Goal: Submit feedback/report problem: Provide input to the site owners about the experience or issues

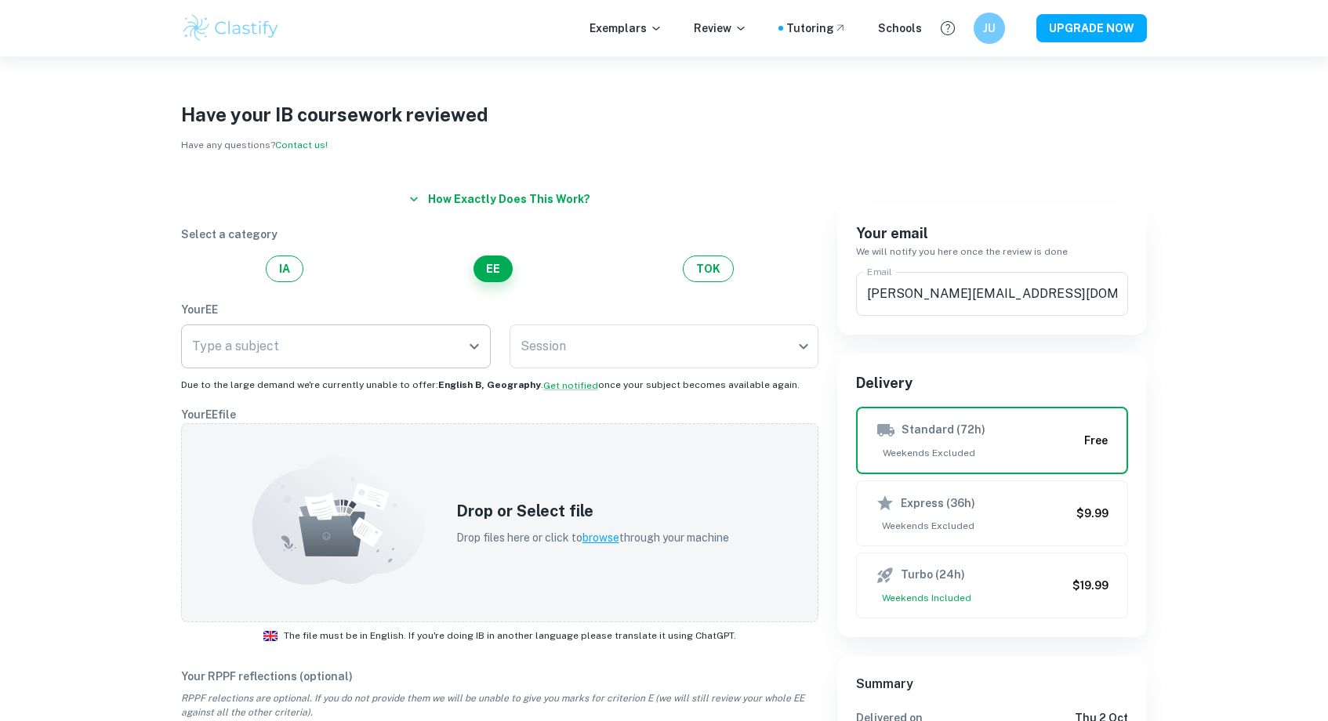
click at [425, 346] on input "Type a subject" at bounding box center [324, 347] width 272 height 30
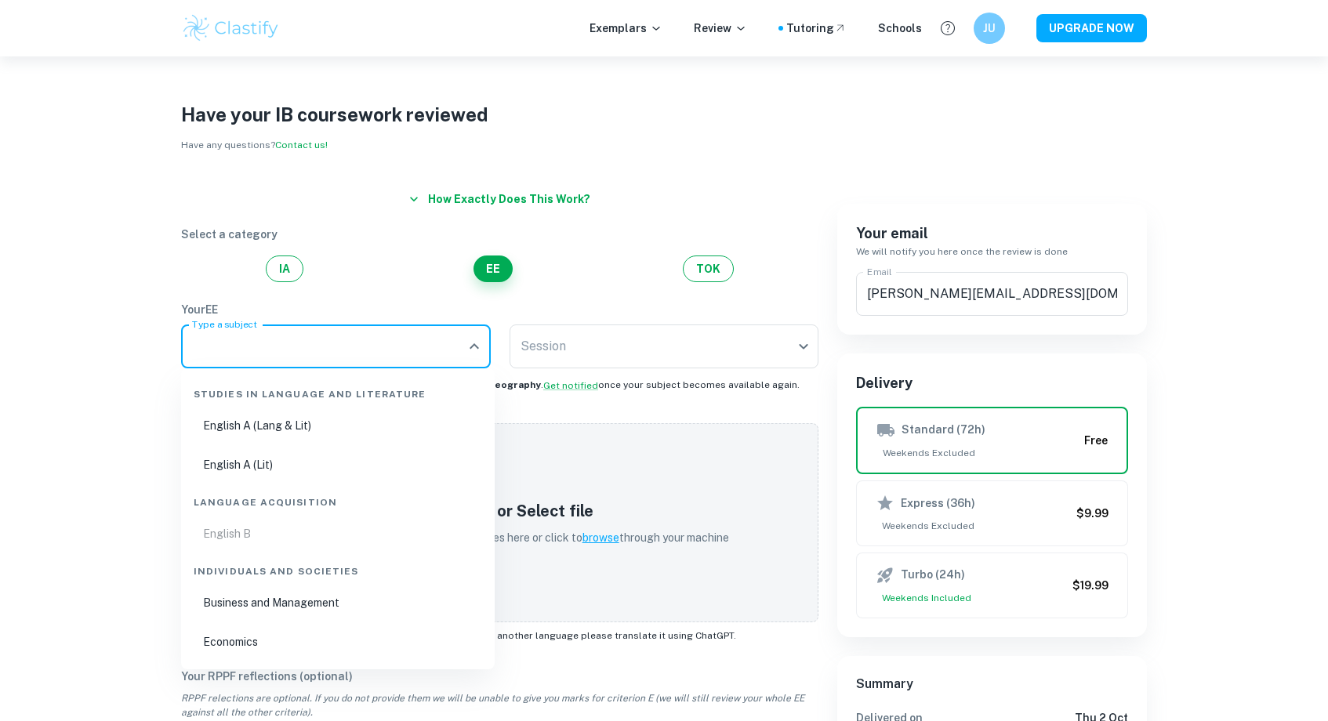
click at [241, 528] on ul "English B" at bounding box center [337, 534] width 301 height 36
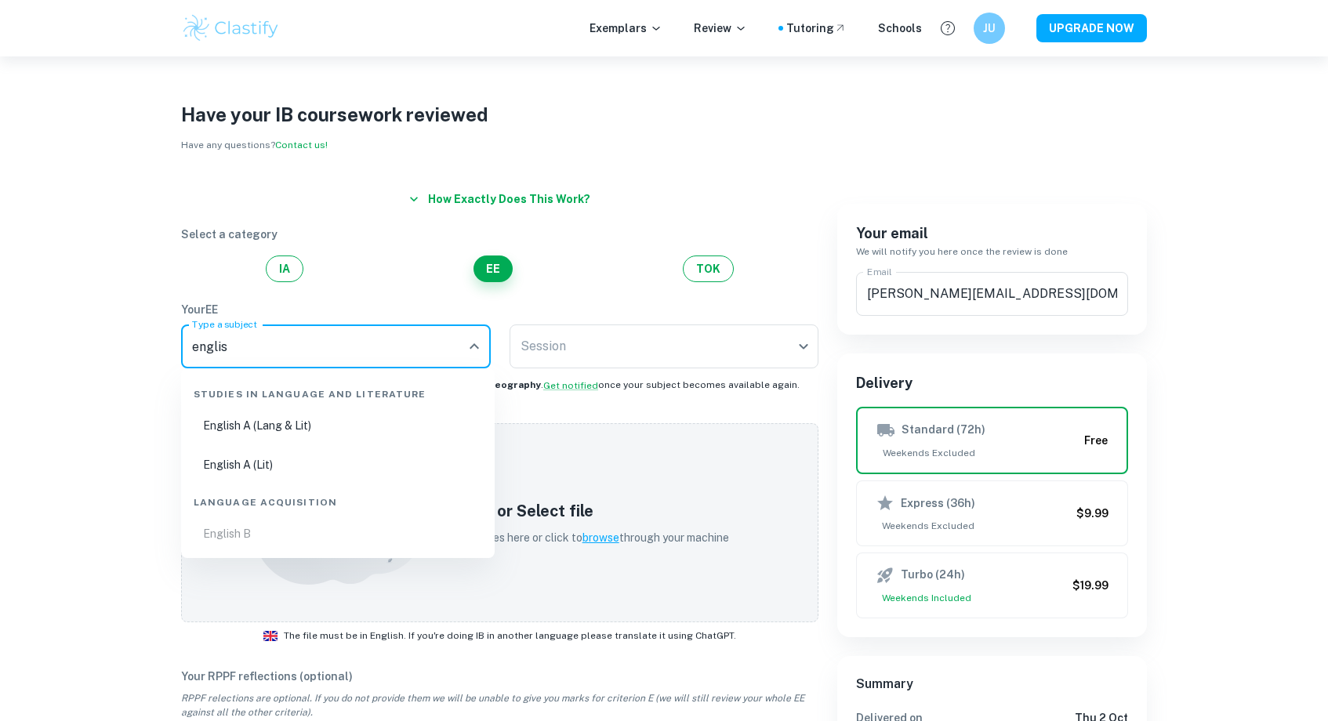
click at [218, 536] on ul "English B" at bounding box center [337, 534] width 301 height 36
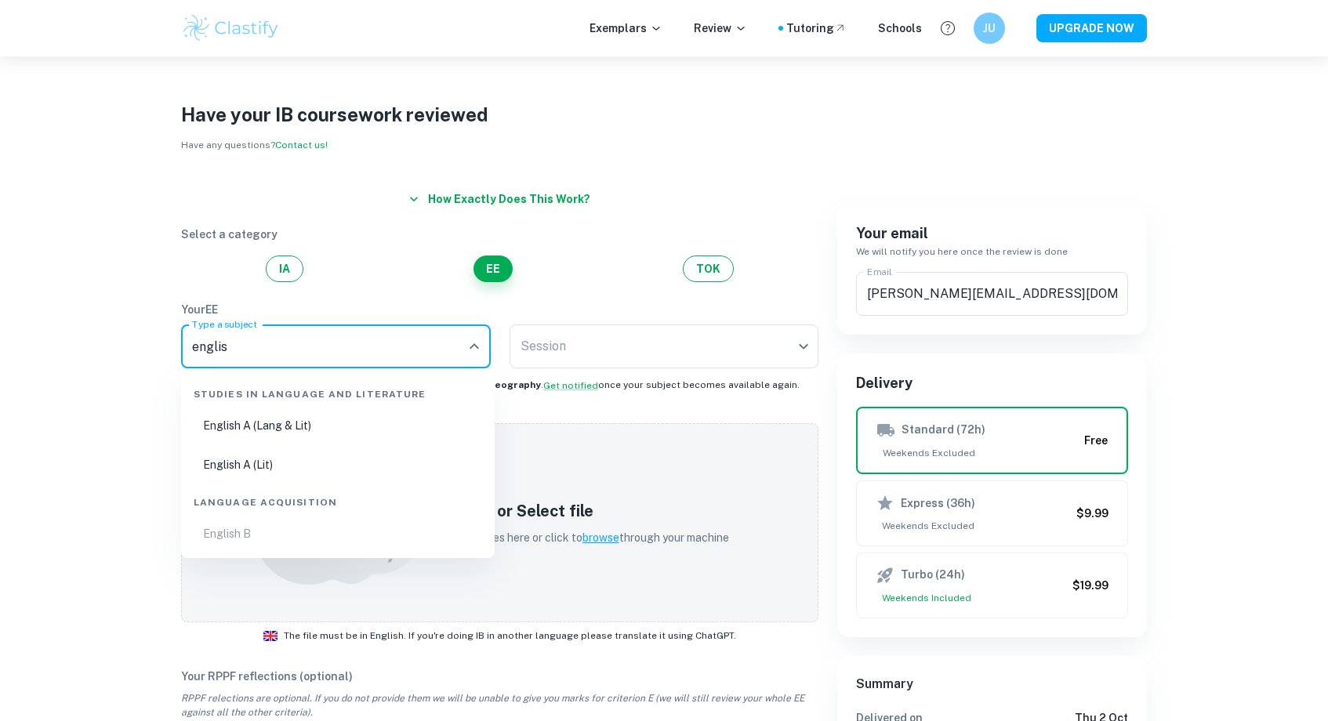
click at [218, 536] on ul "English B" at bounding box center [337, 534] width 301 height 36
type input "englis"
click at [558, 332] on body "We value your privacy We use cookies to enhance your browsing experience, serve…" at bounding box center [664, 416] width 1328 height 721
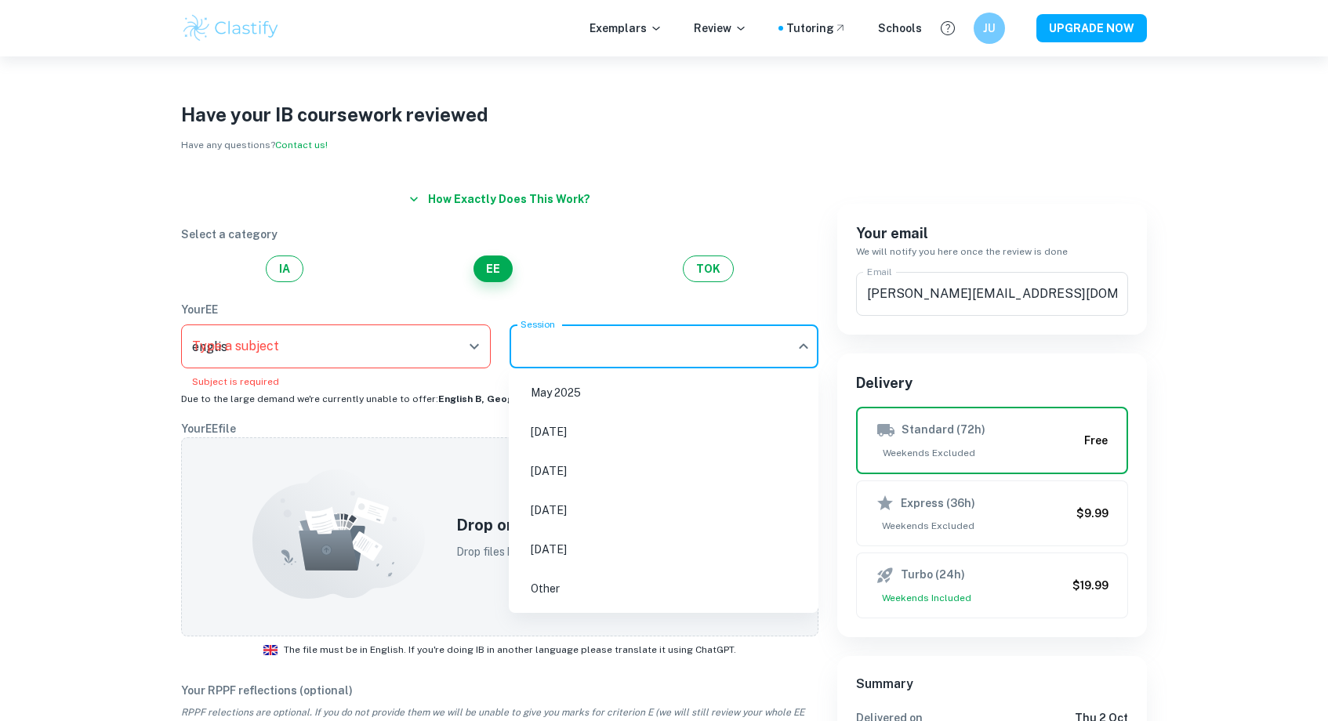
click at [149, 406] on div at bounding box center [664, 360] width 1328 height 721
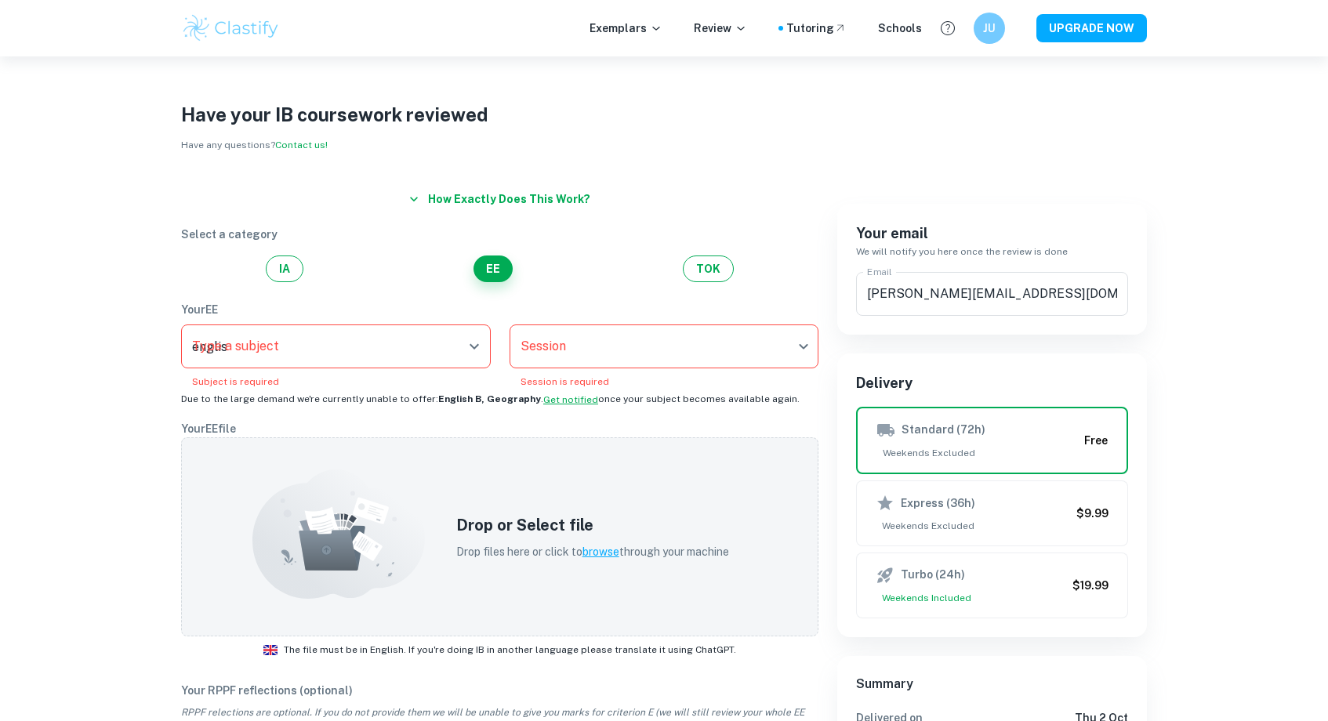
click at [549, 402] on button "Get notified" at bounding box center [570, 400] width 55 height 14
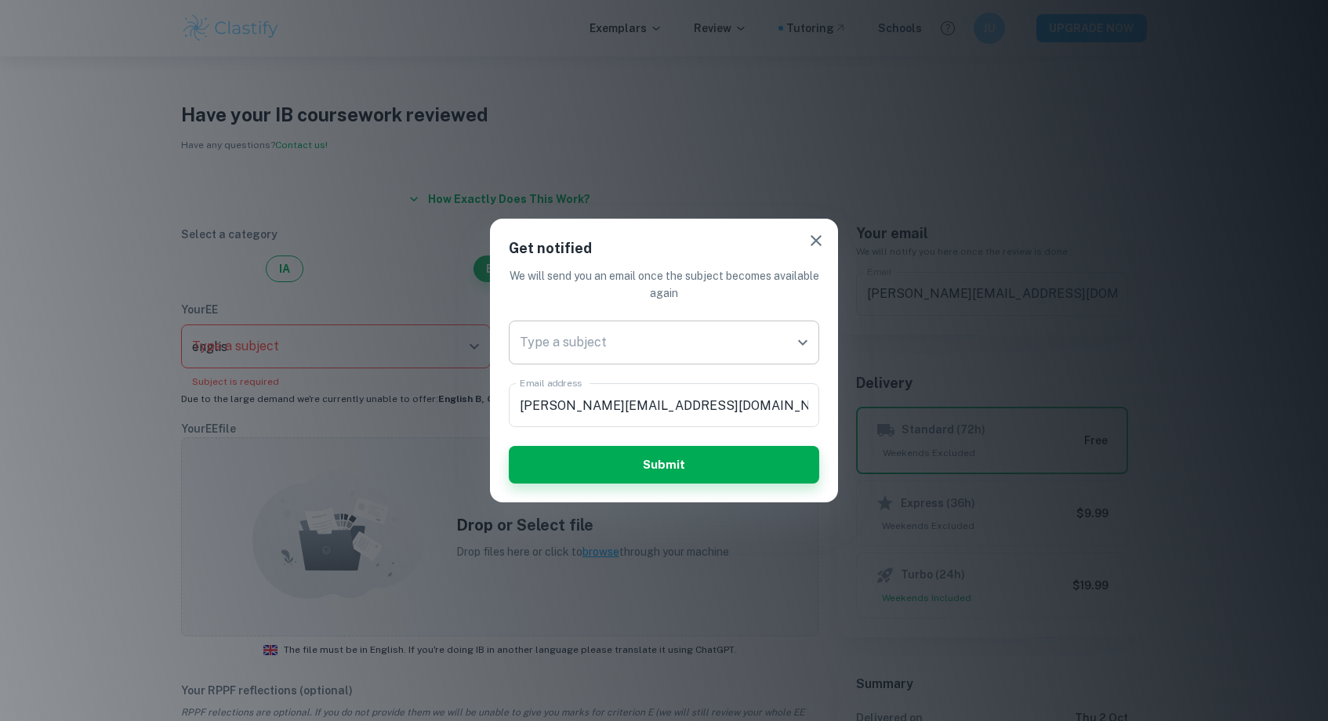
click at [536, 354] on input "Type a subject" at bounding box center [652, 343] width 273 height 30
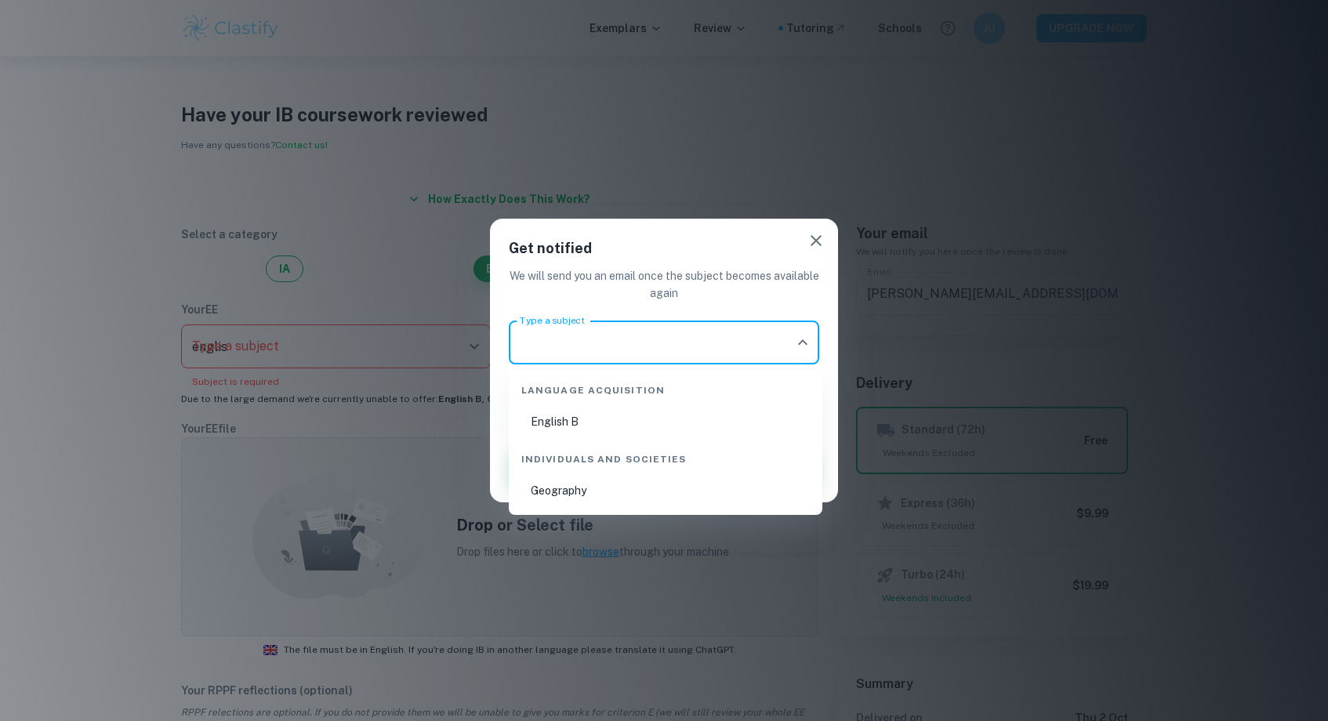
click at [554, 416] on li "English B" at bounding box center [665, 422] width 301 height 36
type input "English B"
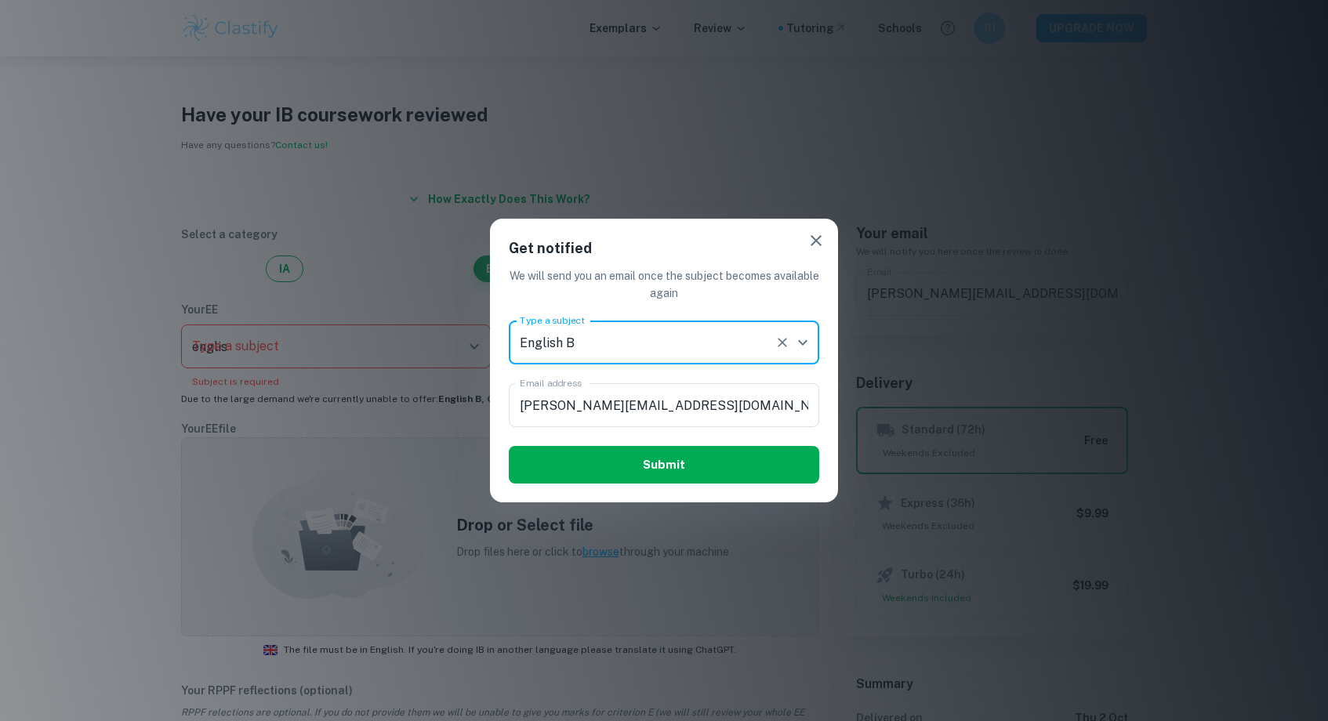
click at [579, 470] on button "Submit" at bounding box center [664, 465] width 310 height 38
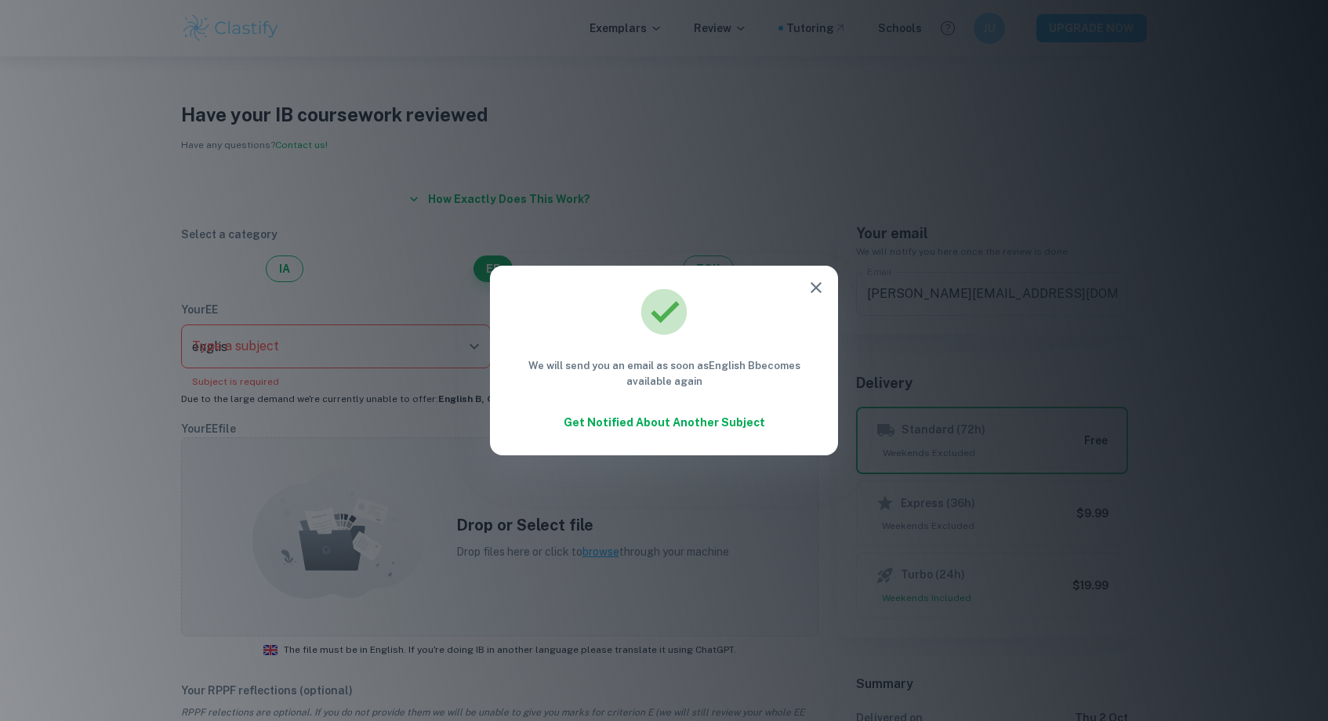
click at [815, 288] on icon "button" at bounding box center [815, 287] width 11 height 11
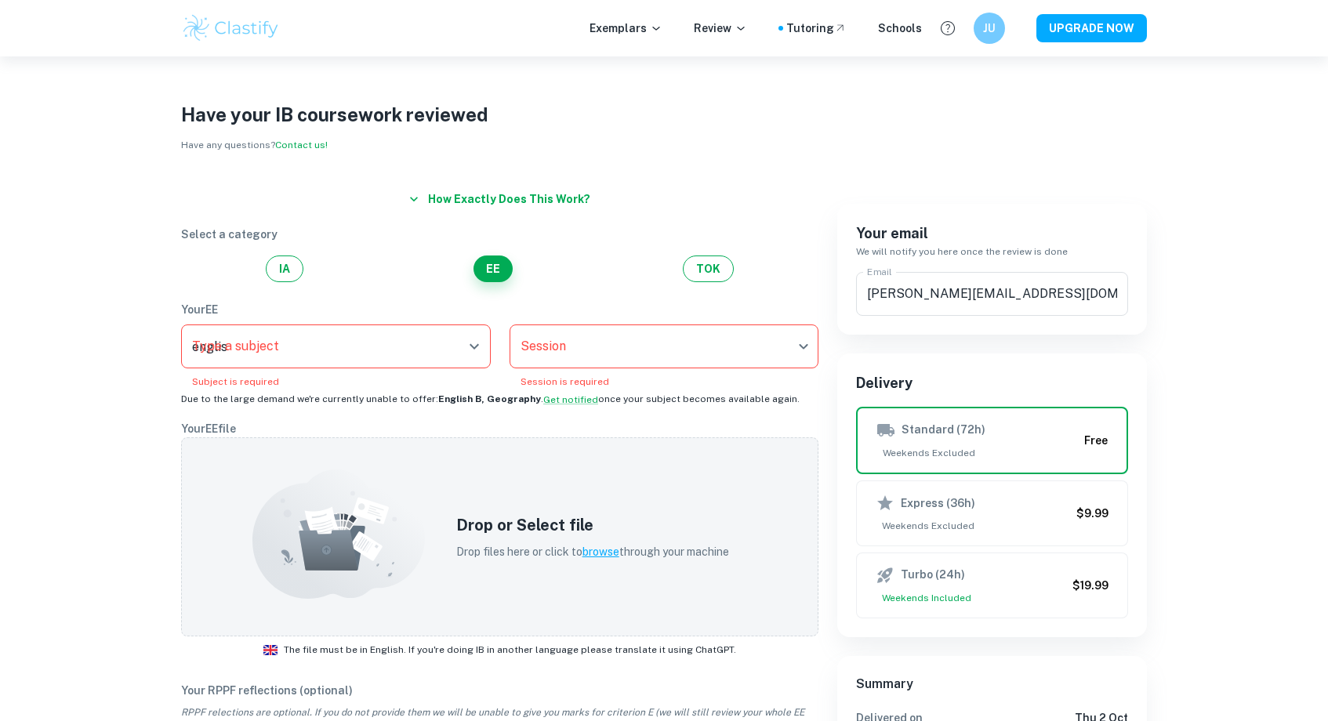
click at [629, 421] on p "Your EE file" at bounding box center [499, 428] width 637 height 17
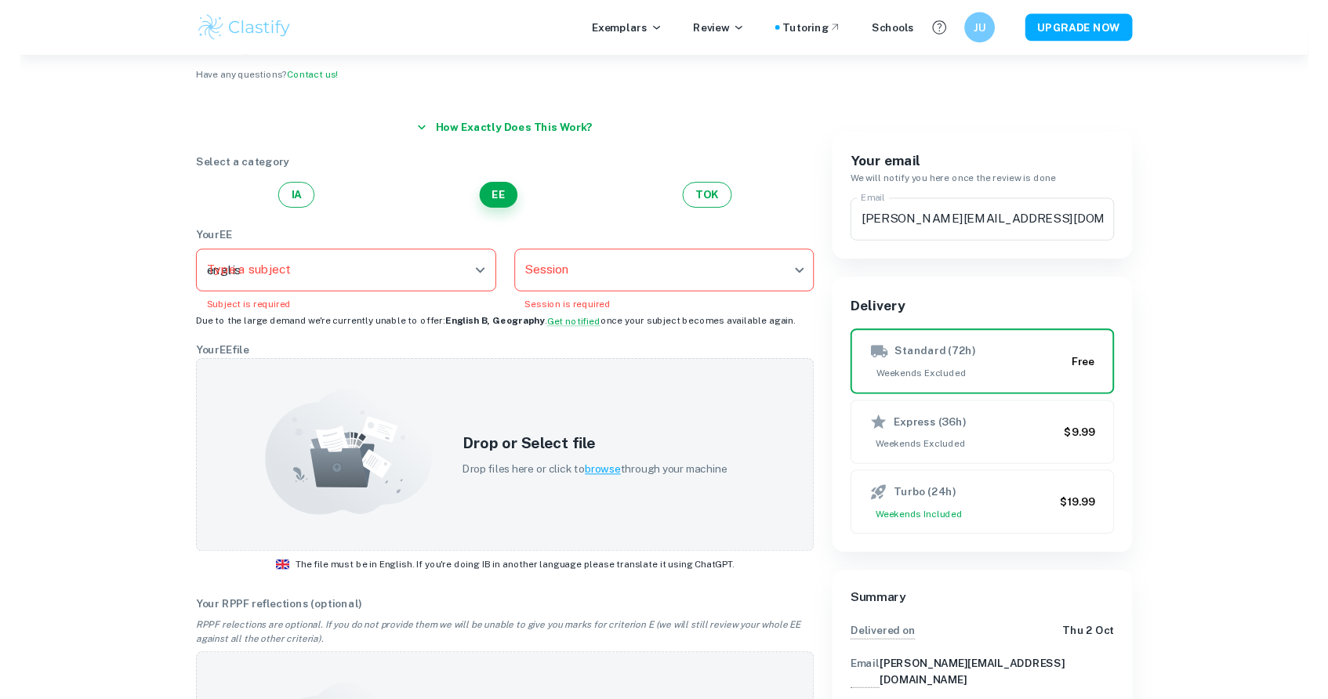
scroll to position [67, 0]
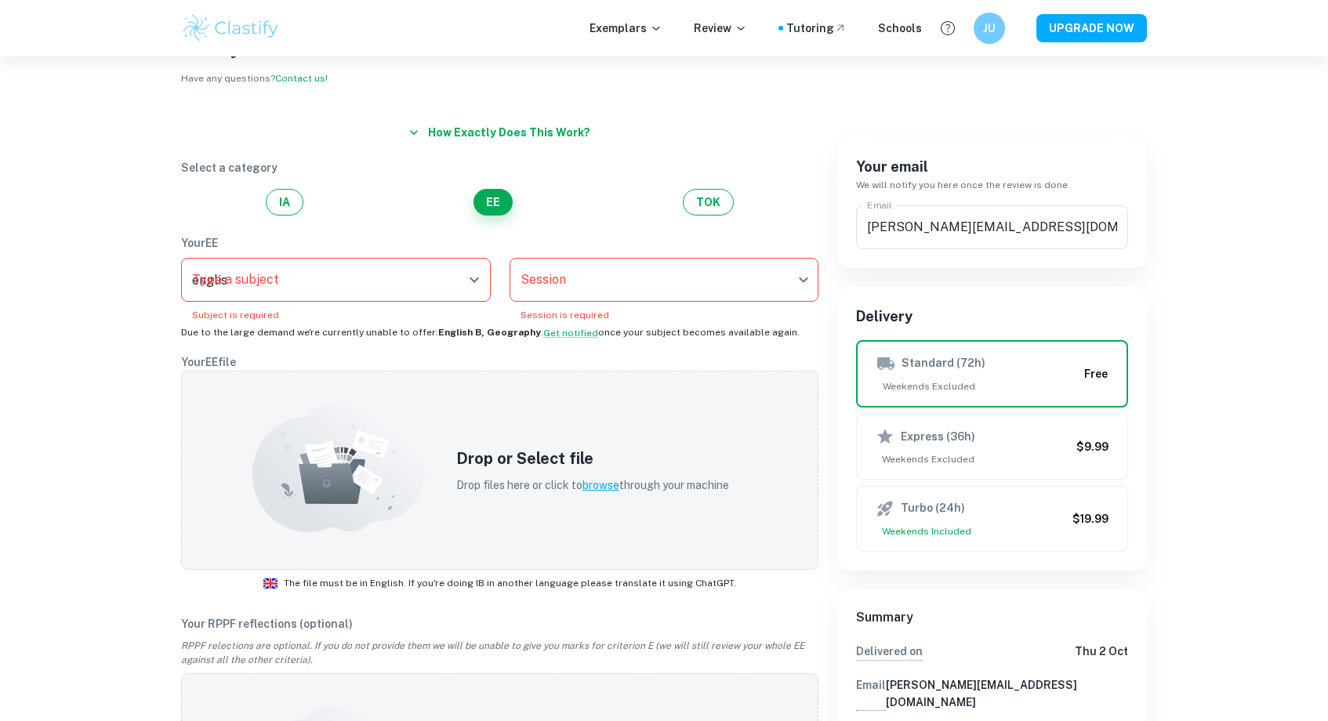
click at [621, 277] on body "We value your privacy We use cookies to enhance your browsing experience, serve…" at bounding box center [664, 350] width 1328 height 721
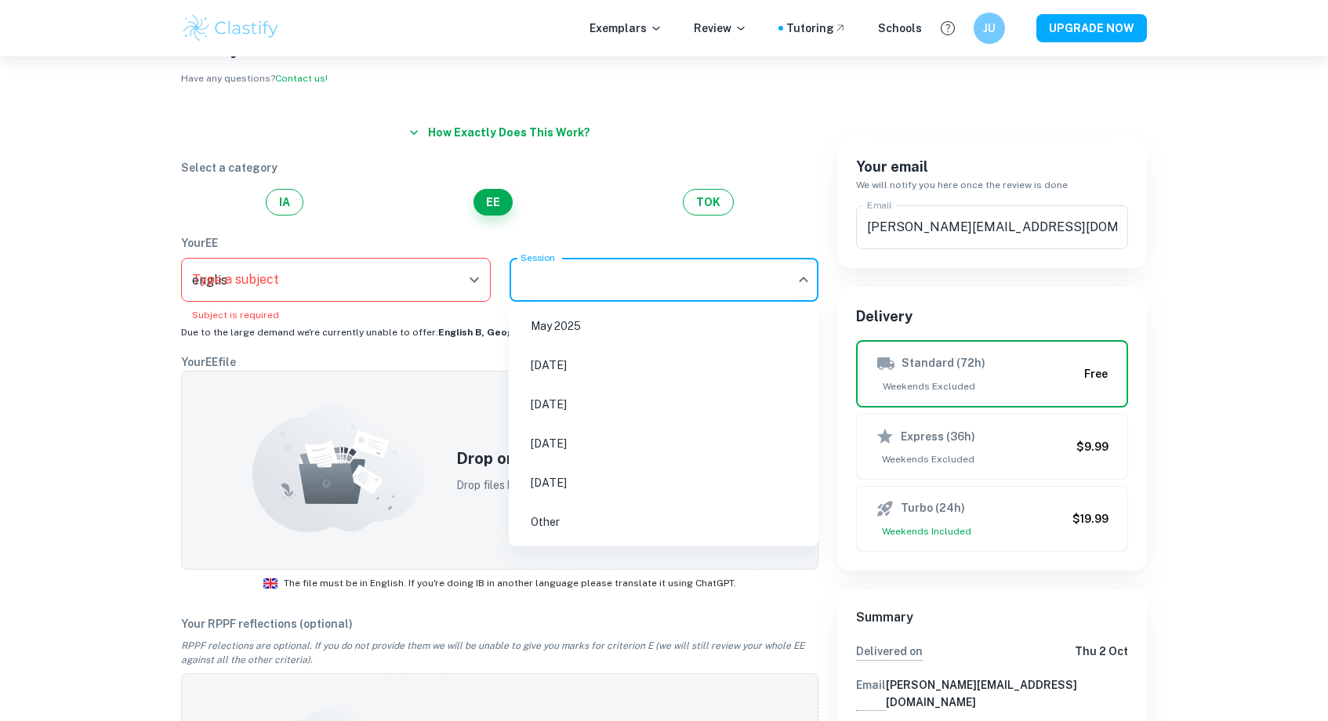
click at [621, 277] on div at bounding box center [664, 360] width 1328 height 721
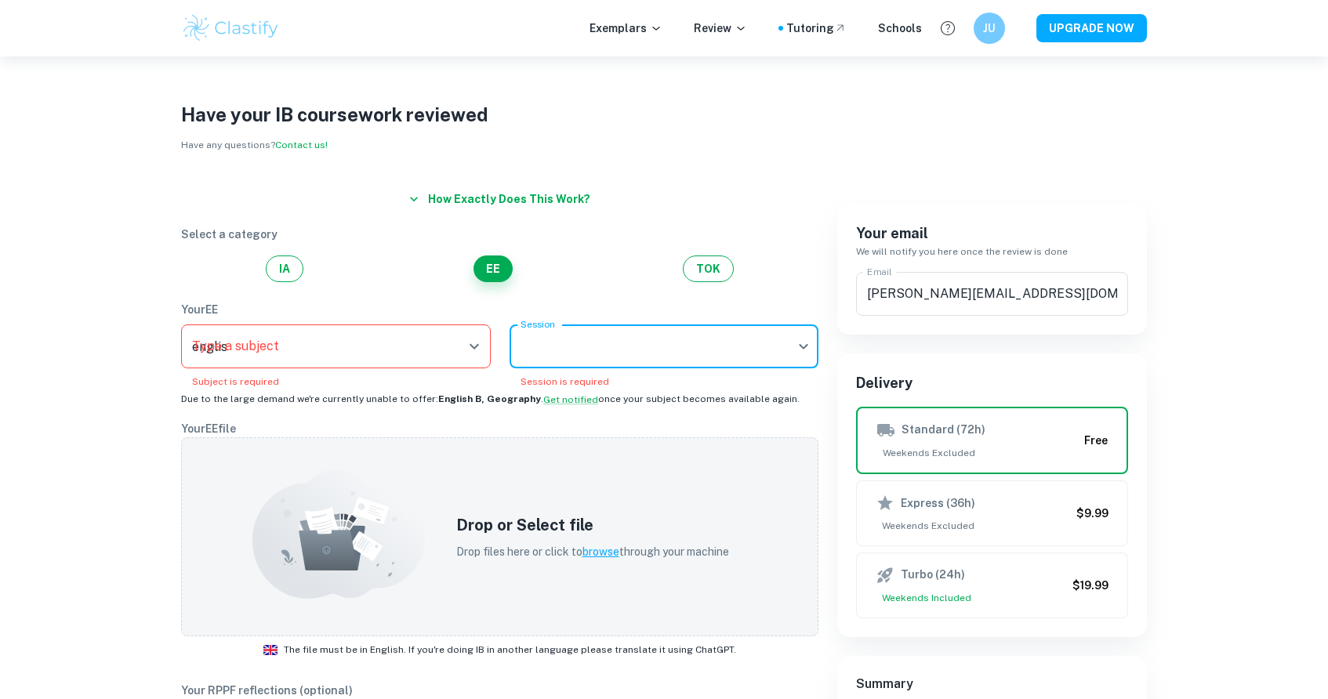
scroll to position [0, 0]
click at [544, 403] on button "Get notified" at bounding box center [570, 400] width 55 height 14
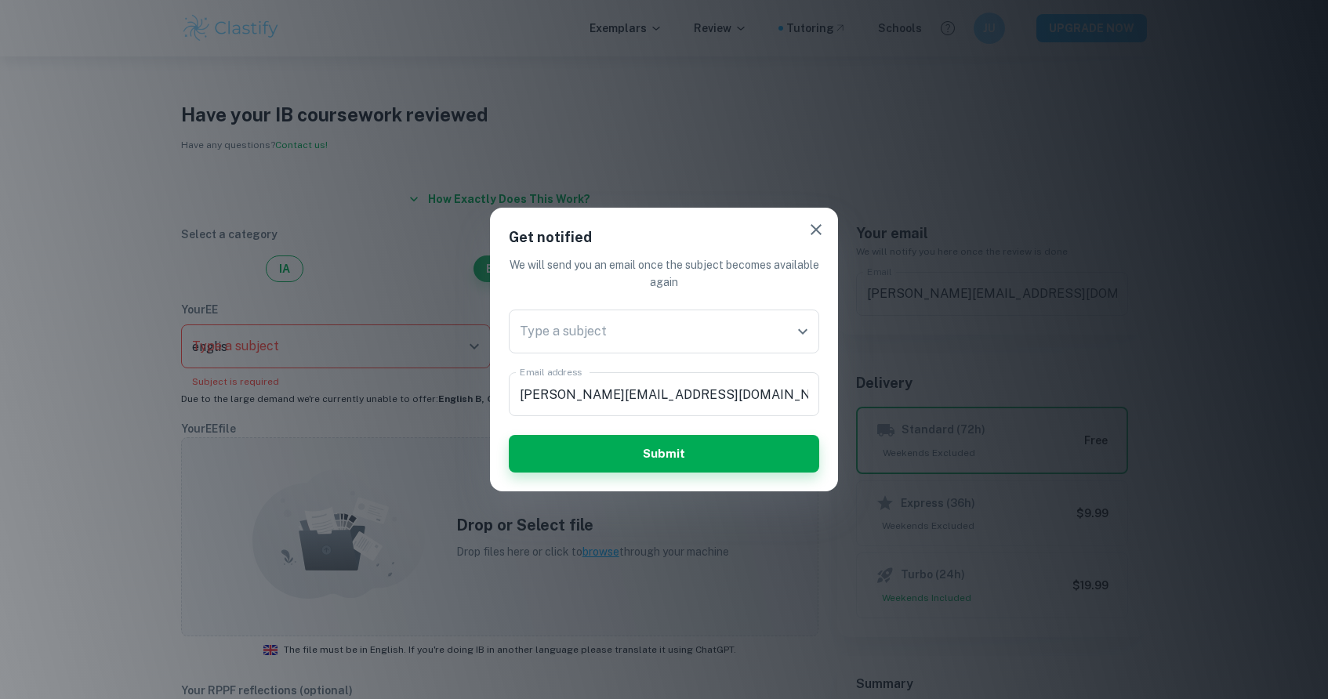
click at [459, 266] on div "Get notified We will send you an email once the subject becomes available again…" at bounding box center [664, 349] width 1328 height 699
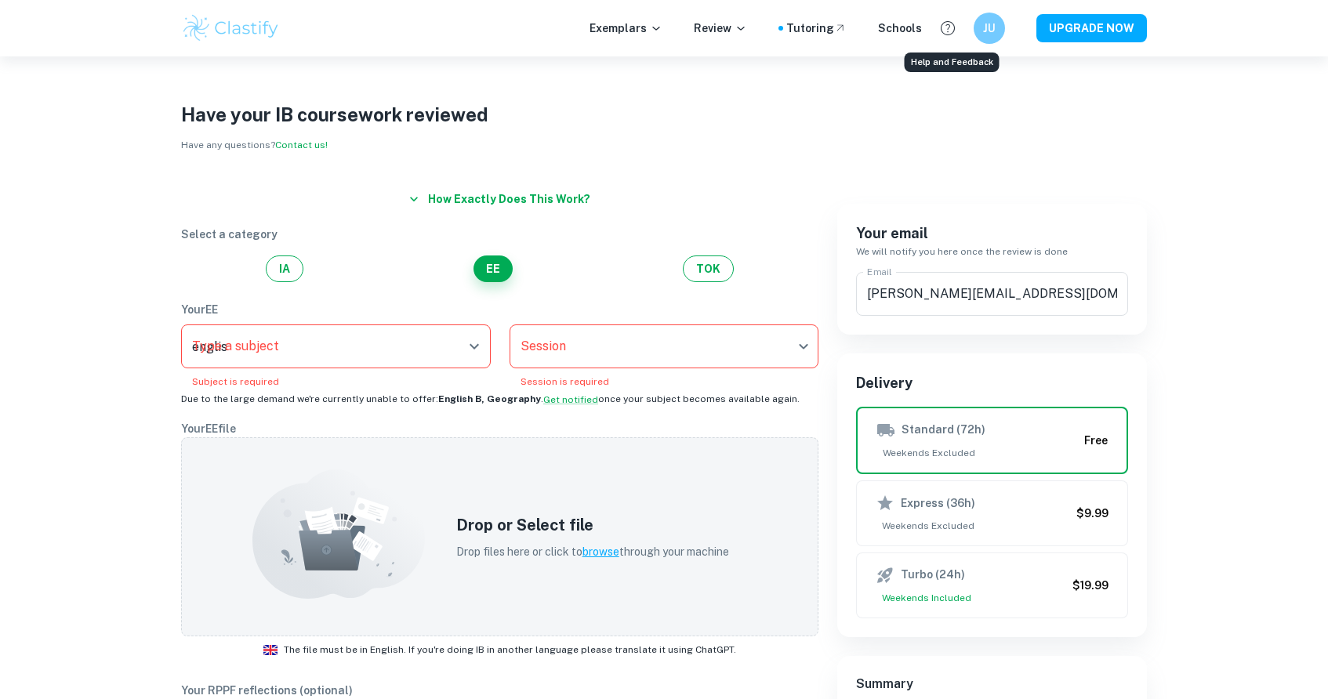
click at [945, 31] on icon "Help and Feedback" at bounding box center [947, 28] width 19 height 19
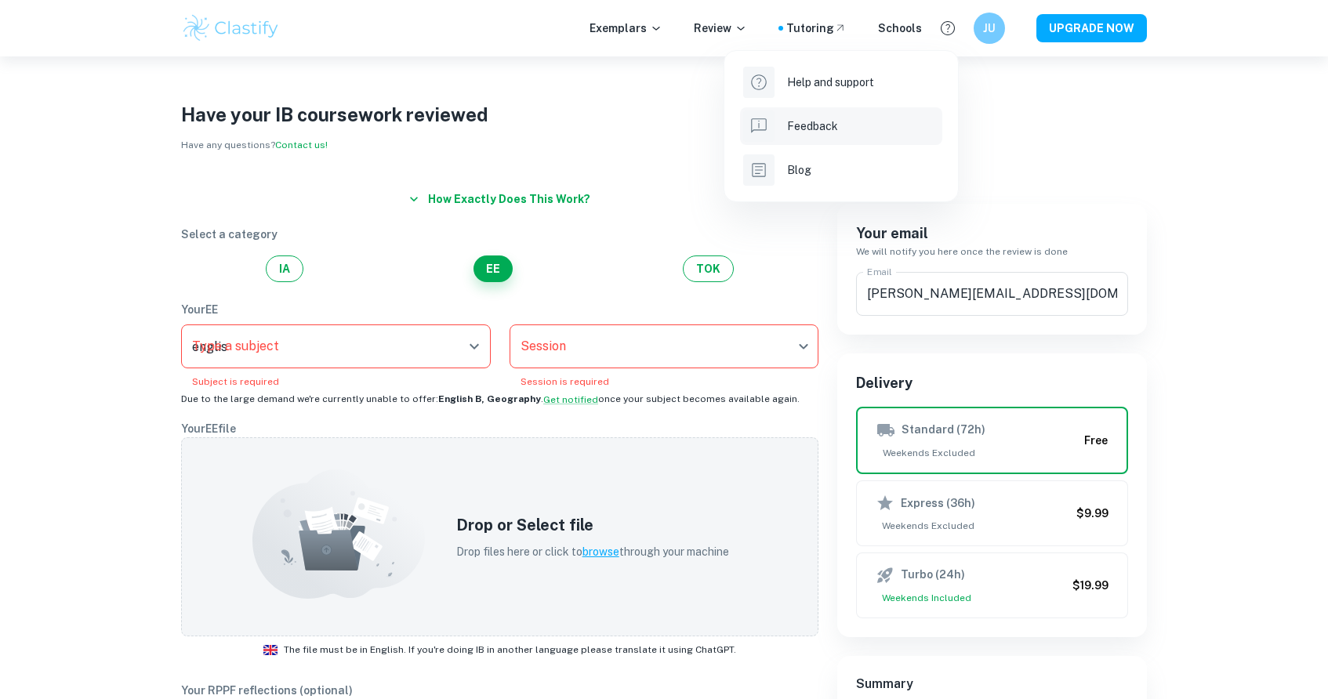
click at [830, 124] on p "Feedback" at bounding box center [863, 126] width 152 height 17
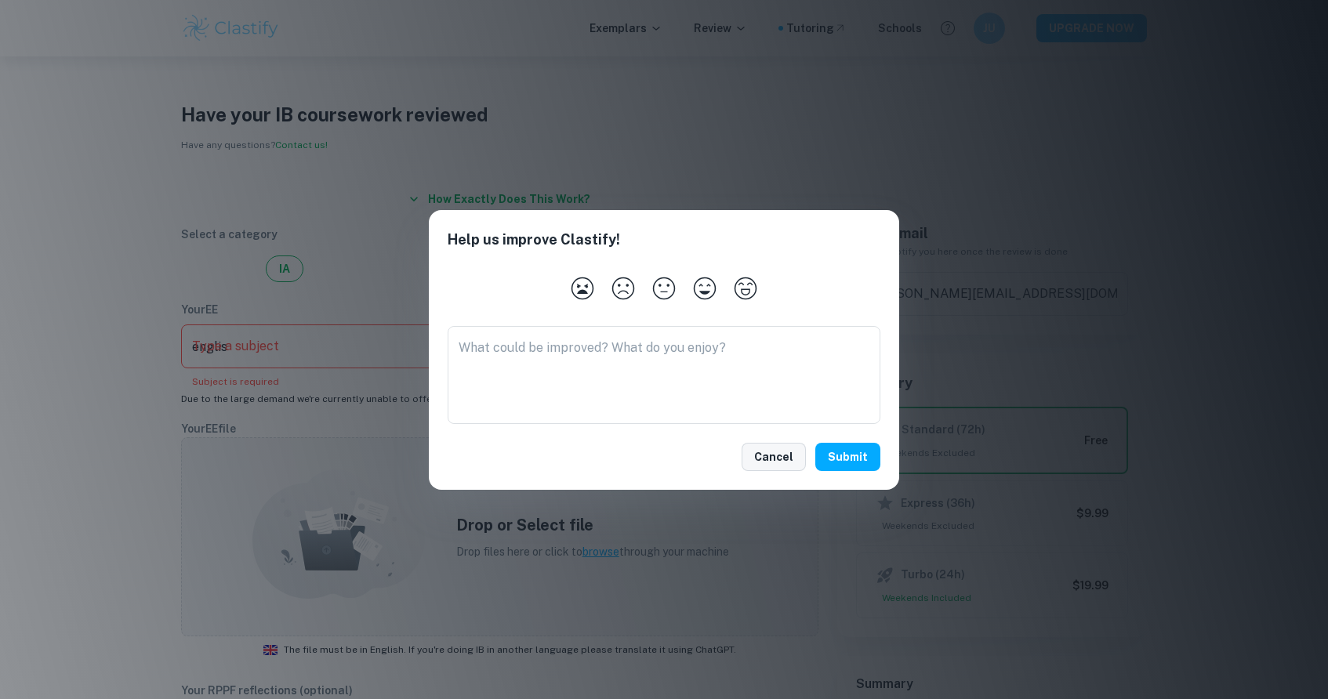
click at [771, 454] on button "Cancel" at bounding box center [773, 457] width 64 height 28
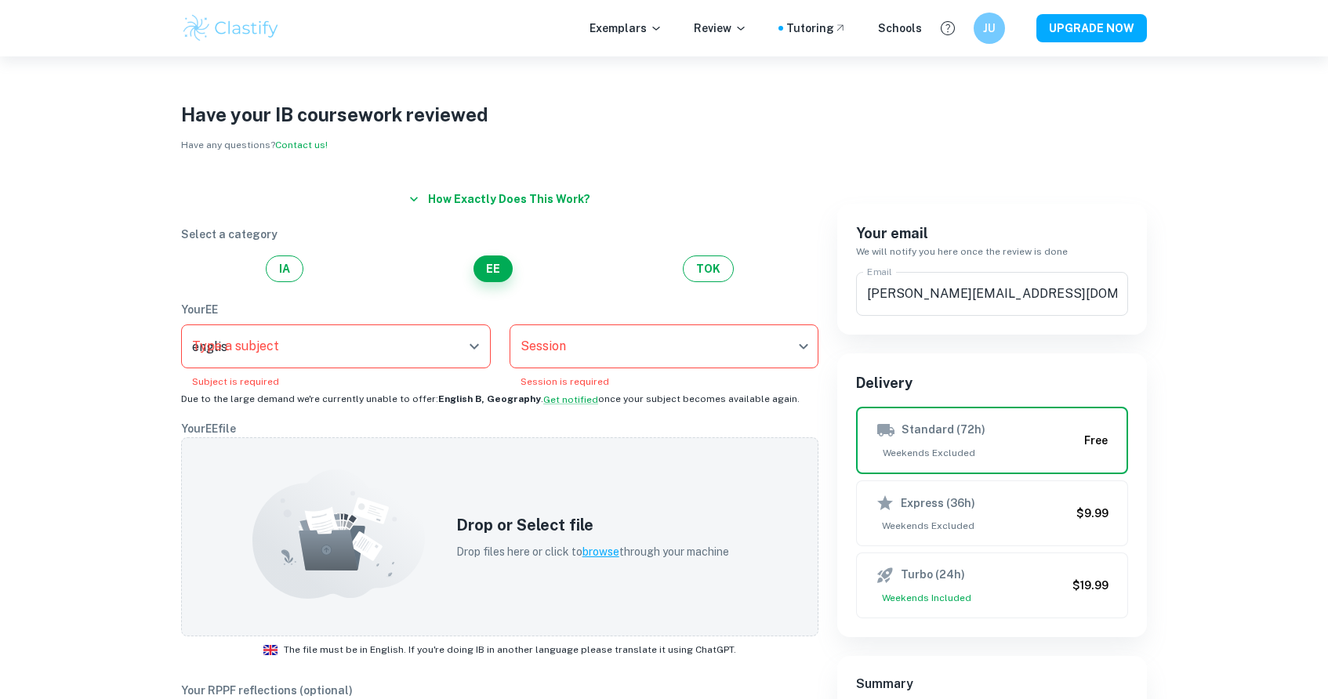
click at [944, 30] on icon "Help and Feedback" at bounding box center [947, 28] width 19 height 19
click at [867, 86] on p "Help and support" at bounding box center [863, 82] width 152 height 17
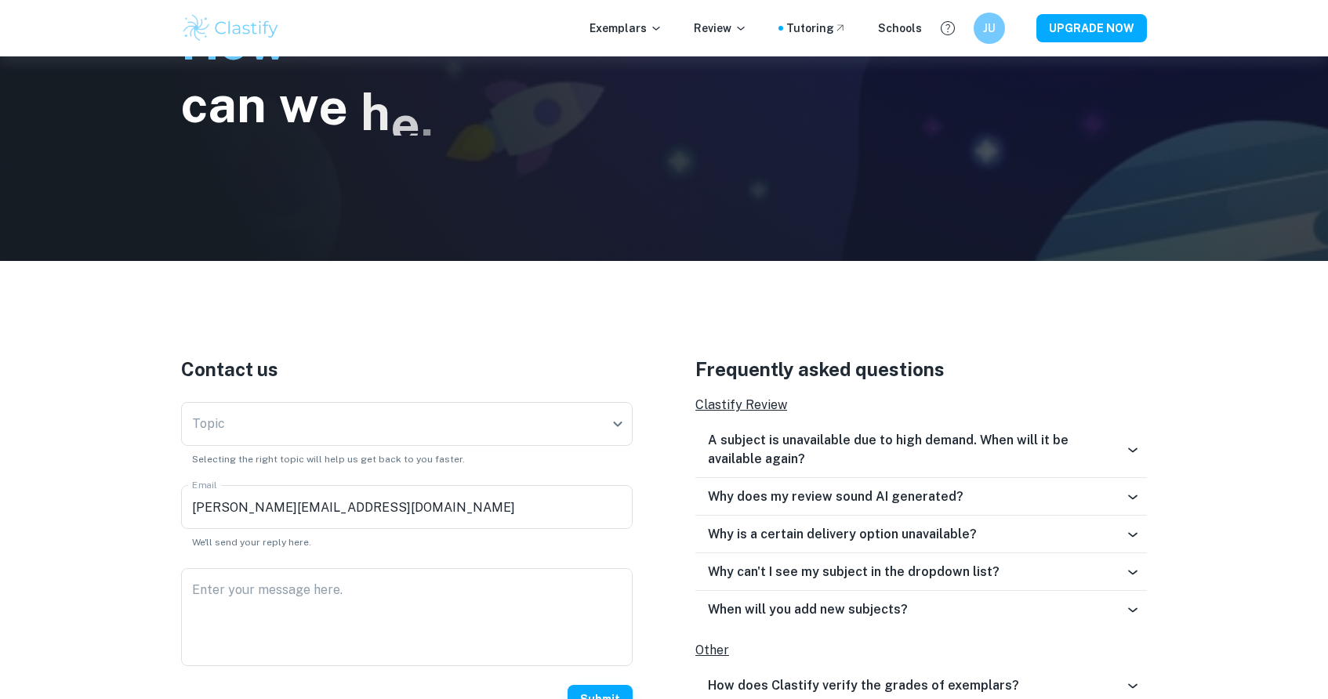
scroll to position [371, 0]
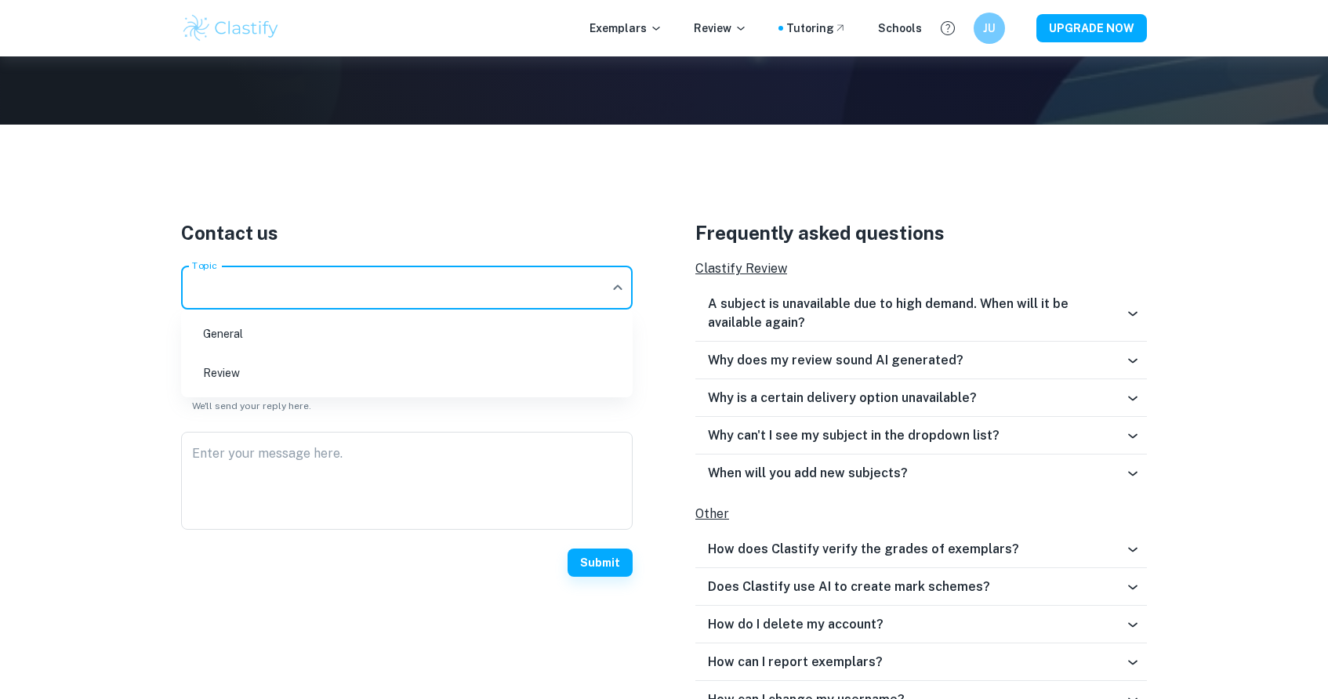
click at [346, 303] on body "We value your privacy We use cookies to enhance your browsing experience, serve…" at bounding box center [664, 35] width 1328 height 699
click at [328, 377] on li "Review" at bounding box center [406, 373] width 439 height 36
type input "review"
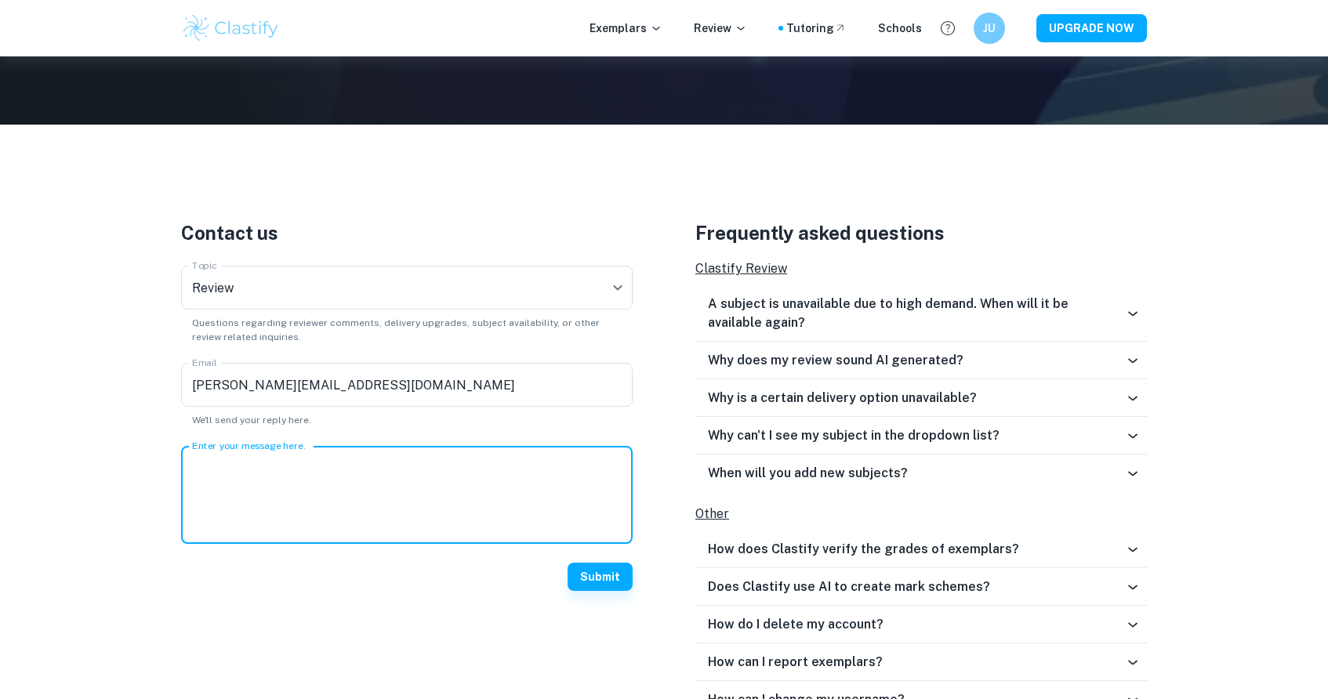
click at [295, 473] on textarea "Enter your message here." at bounding box center [407, 495] width 430 height 72
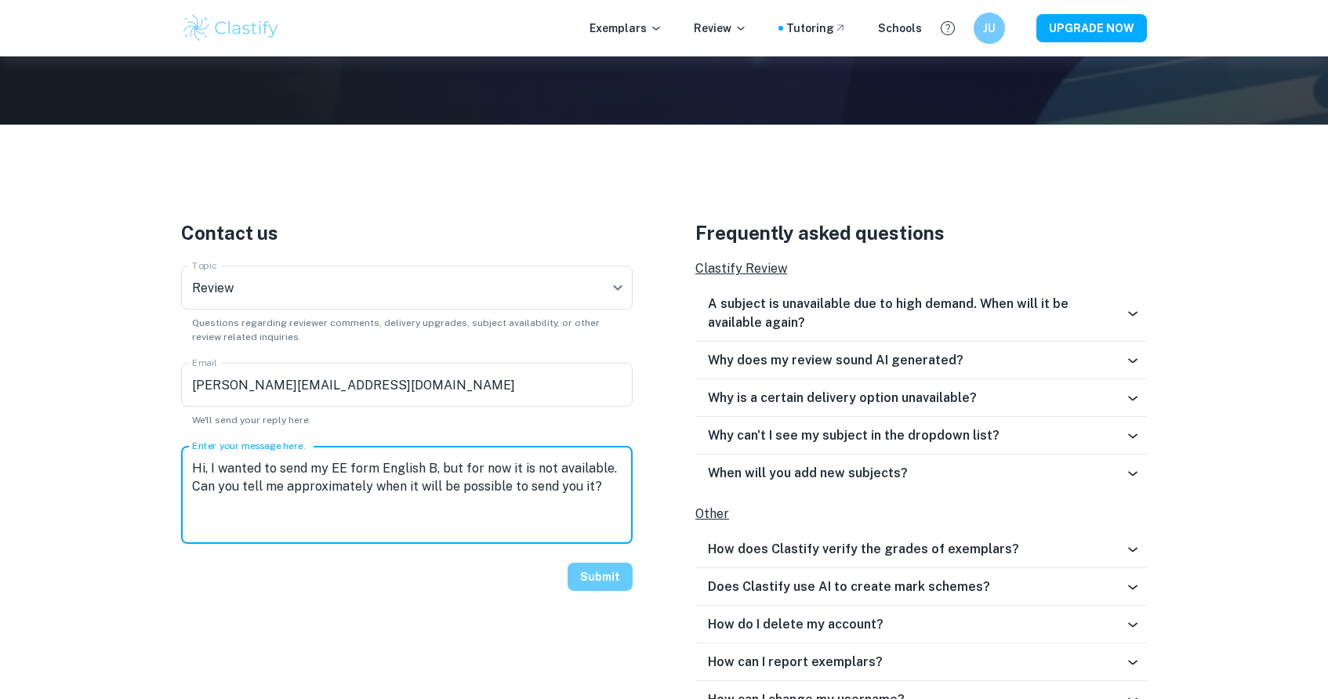
type textarea "Hi, I wanted to send my EE form English B, but for now it is not available. Can…"
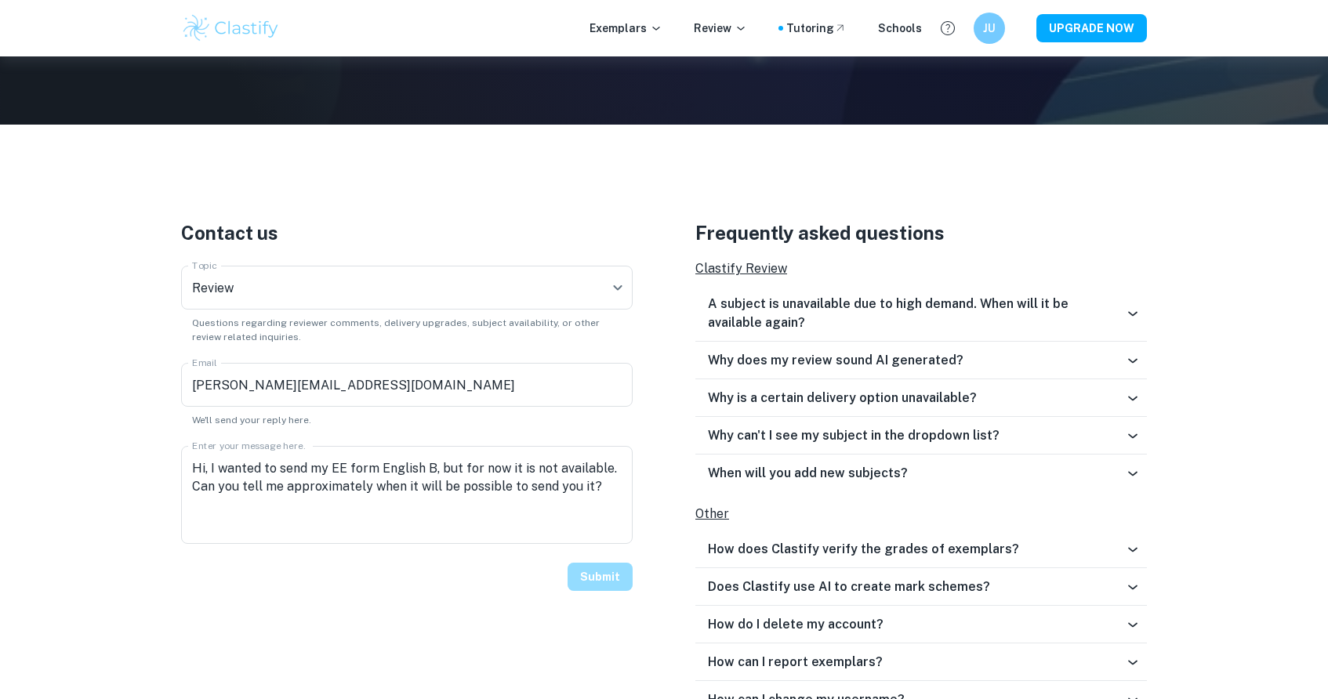
click at [582, 575] on button "Submit" at bounding box center [599, 577] width 65 height 28
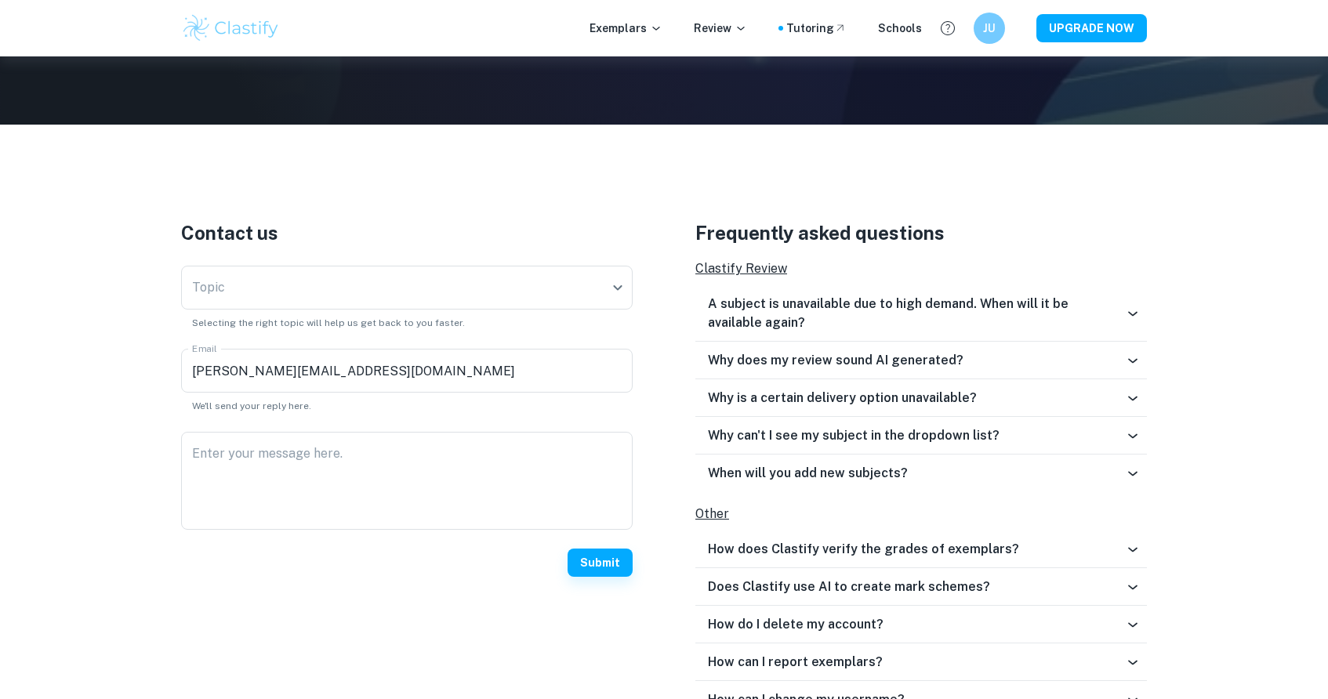
click at [825, 310] on h6 "A subject is unavailable due to high demand. When will it be available again?" at bounding box center [916, 314] width 417 height 38
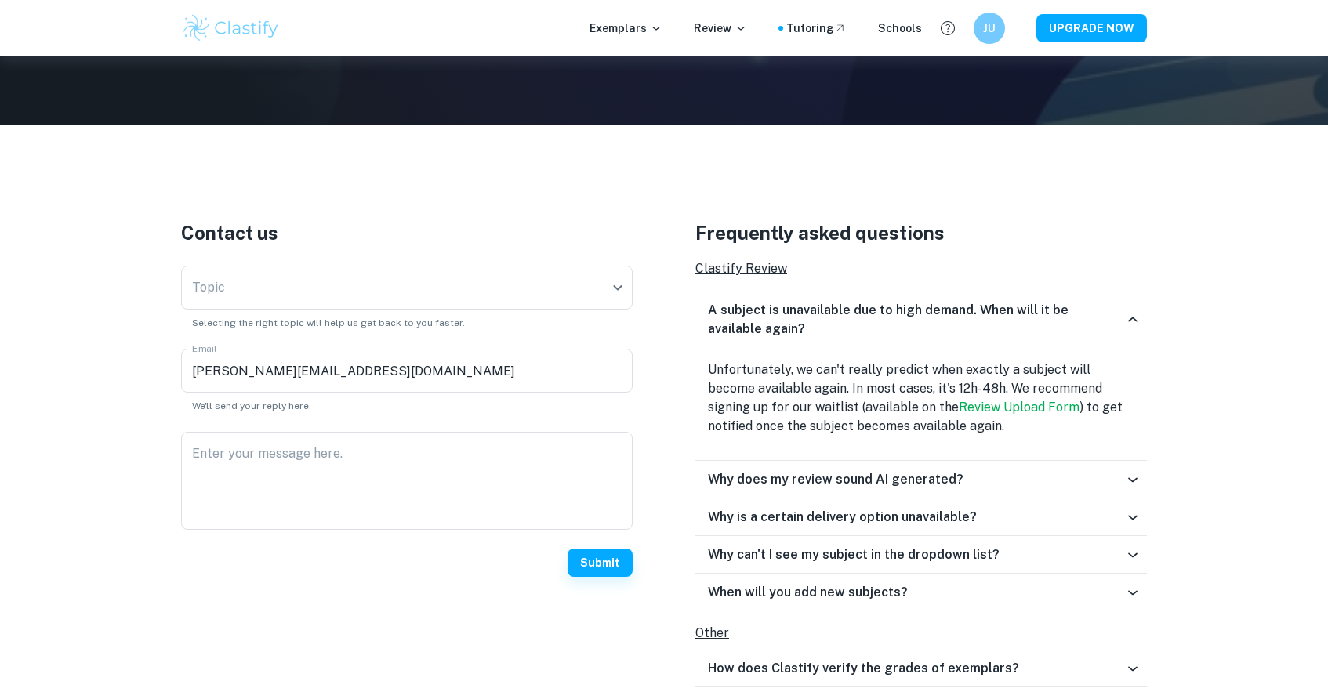
scroll to position [276, 0]
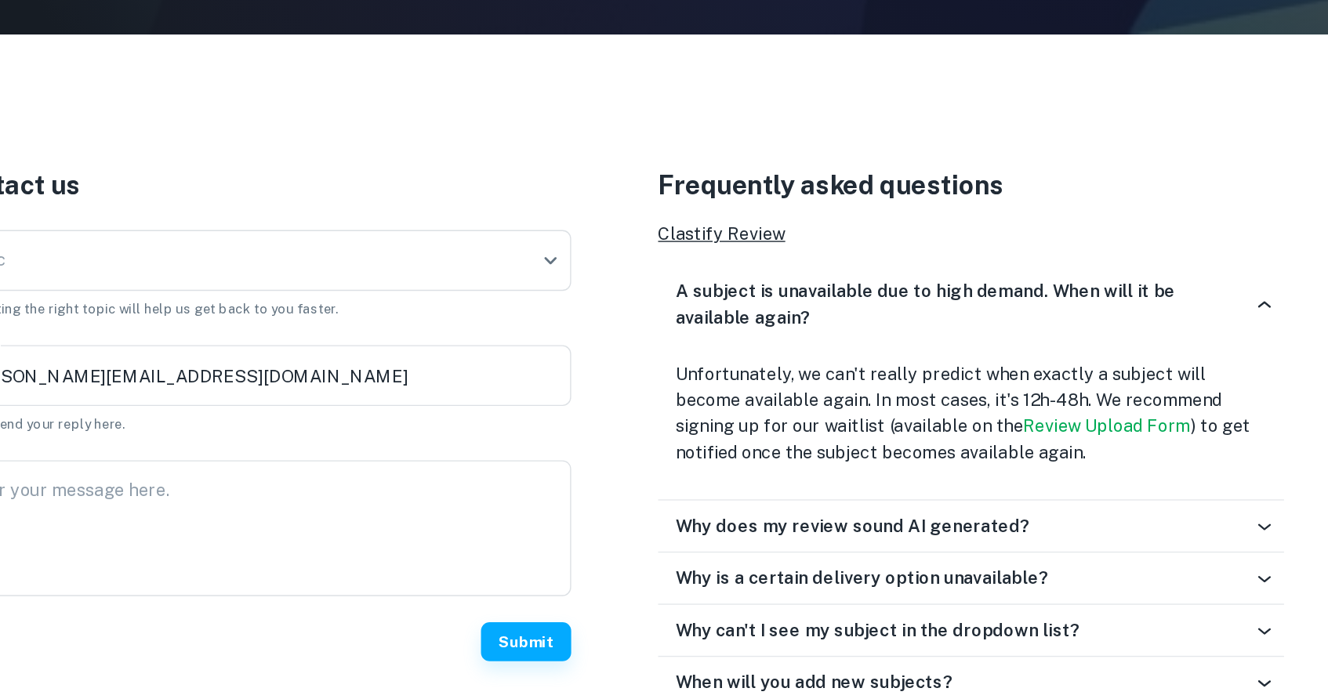
click at [959, 495] on link "Review Upload Form" at bounding box center [1019, 502] width 121 height 15
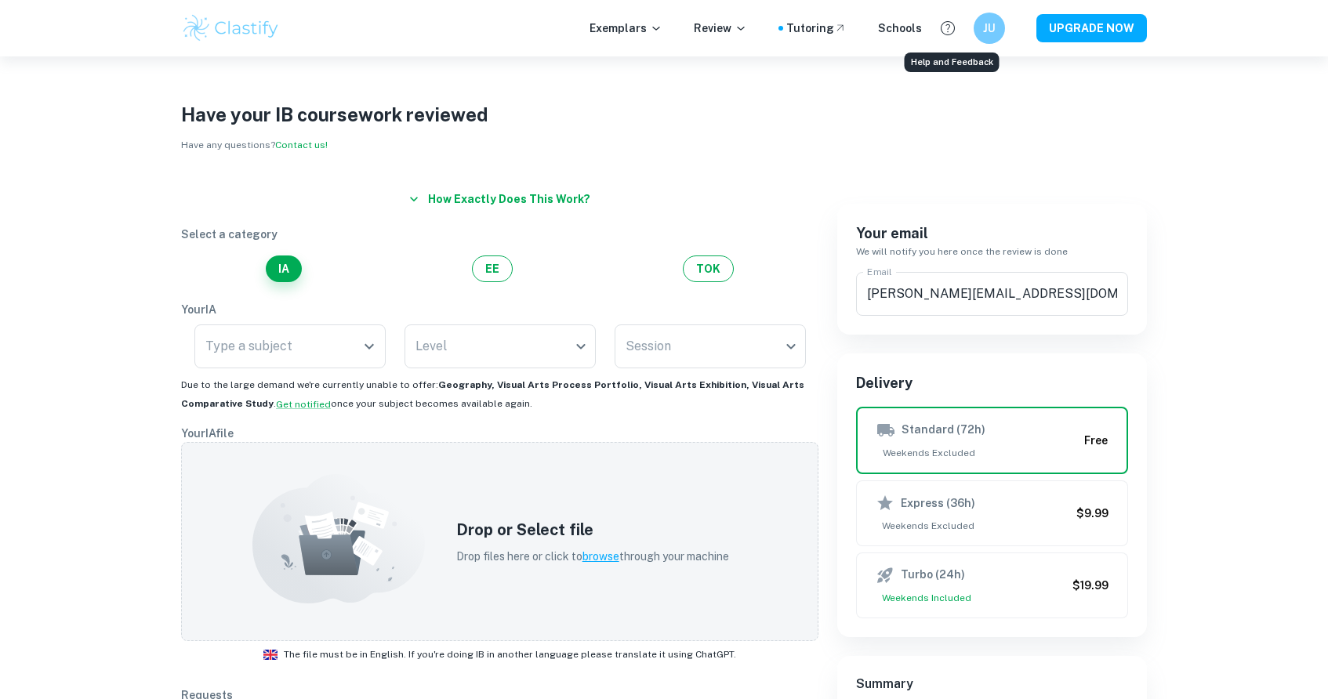
click at [948, 27] on icon "Help and Feedback" at bounding box center [947, 28] width 19 height 19
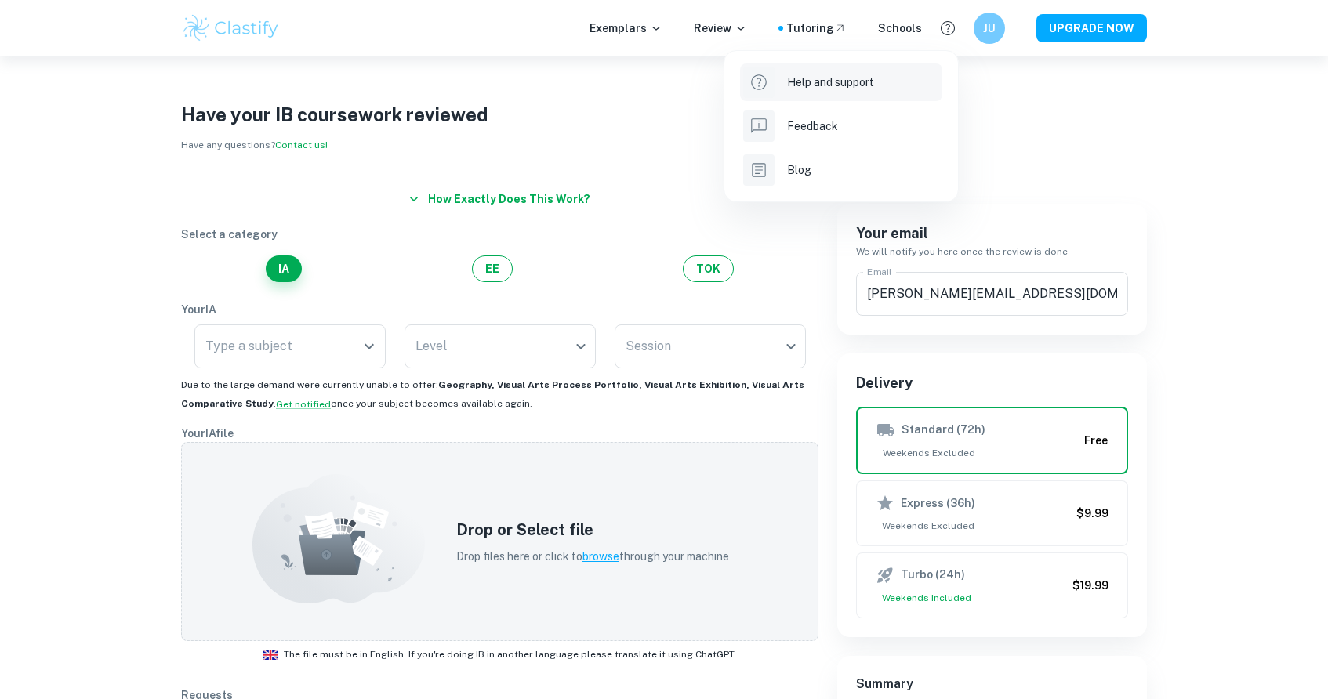
click at [842, 92] on li "Help and support" at bounding box center [841, 82] width 202 height 38
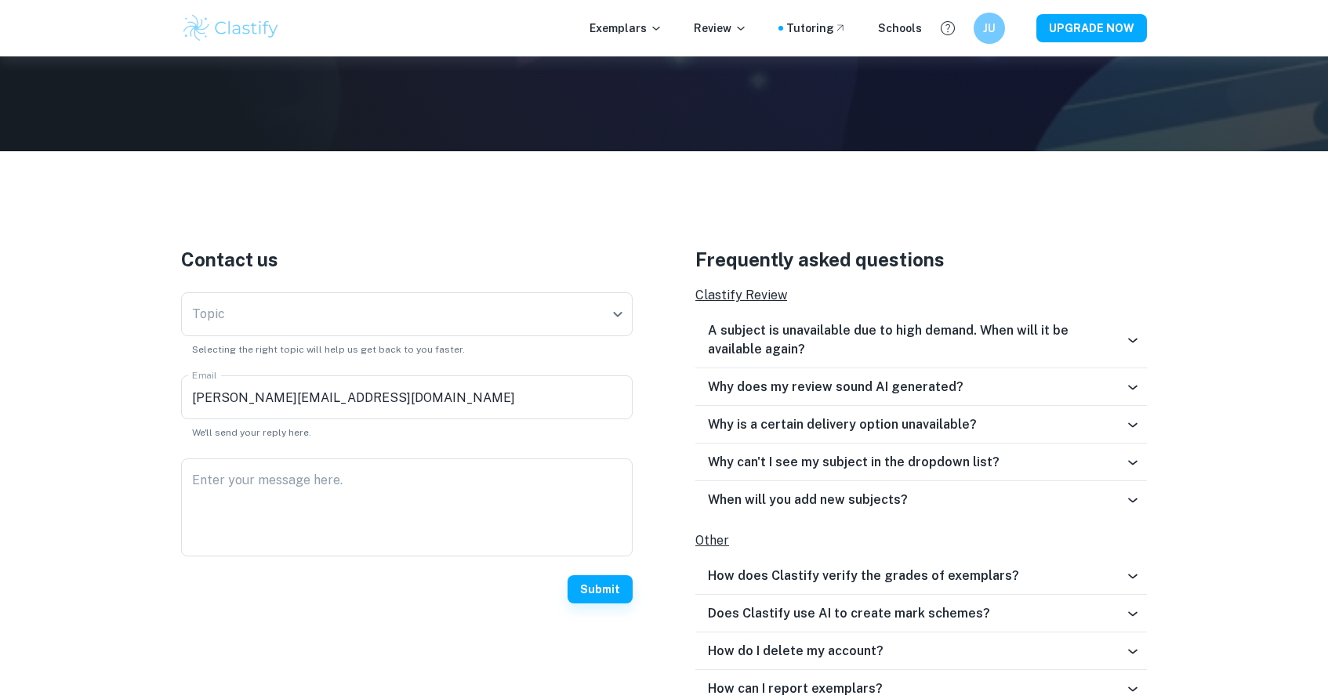
scroll to position [451, 0]
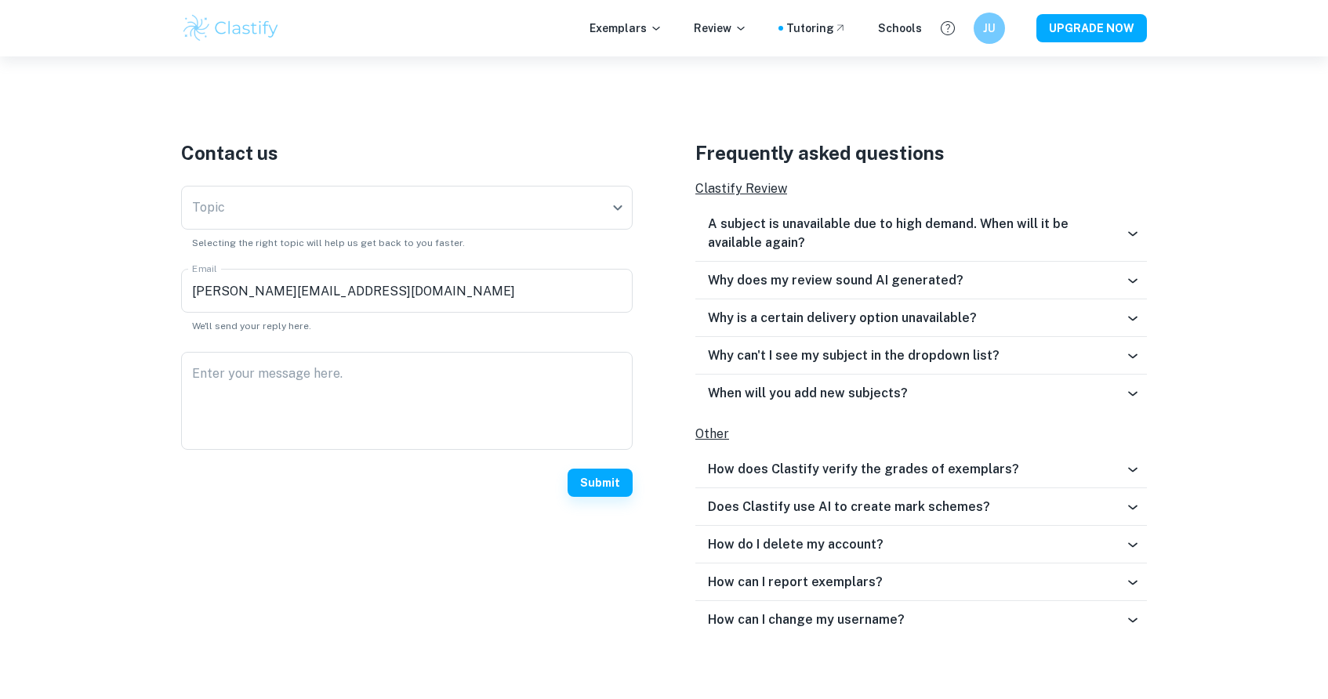
click at [1124, 232] on h6 "A subject is unavailable due to high demand. When will it be available again?" at bounding box center [916, 234] width 417 height 38
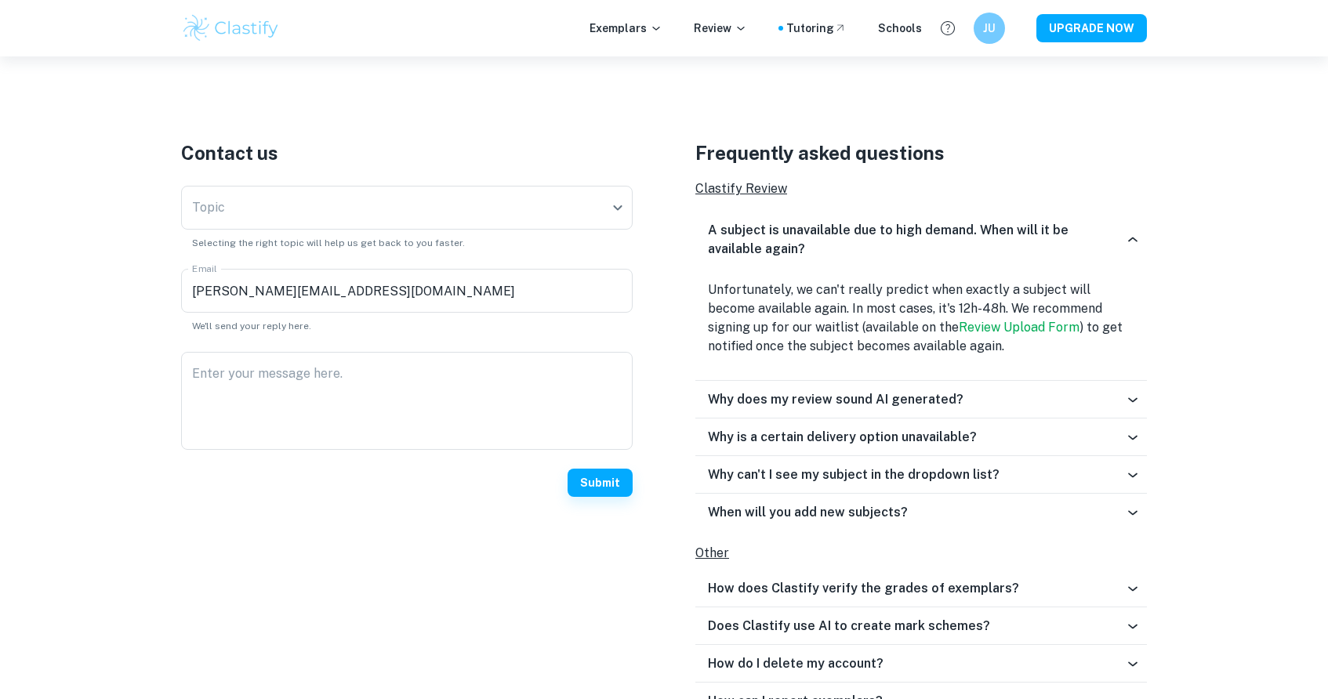
click at [1133, 401] on icon at bounding box center [1133, 400] width 16 height 16
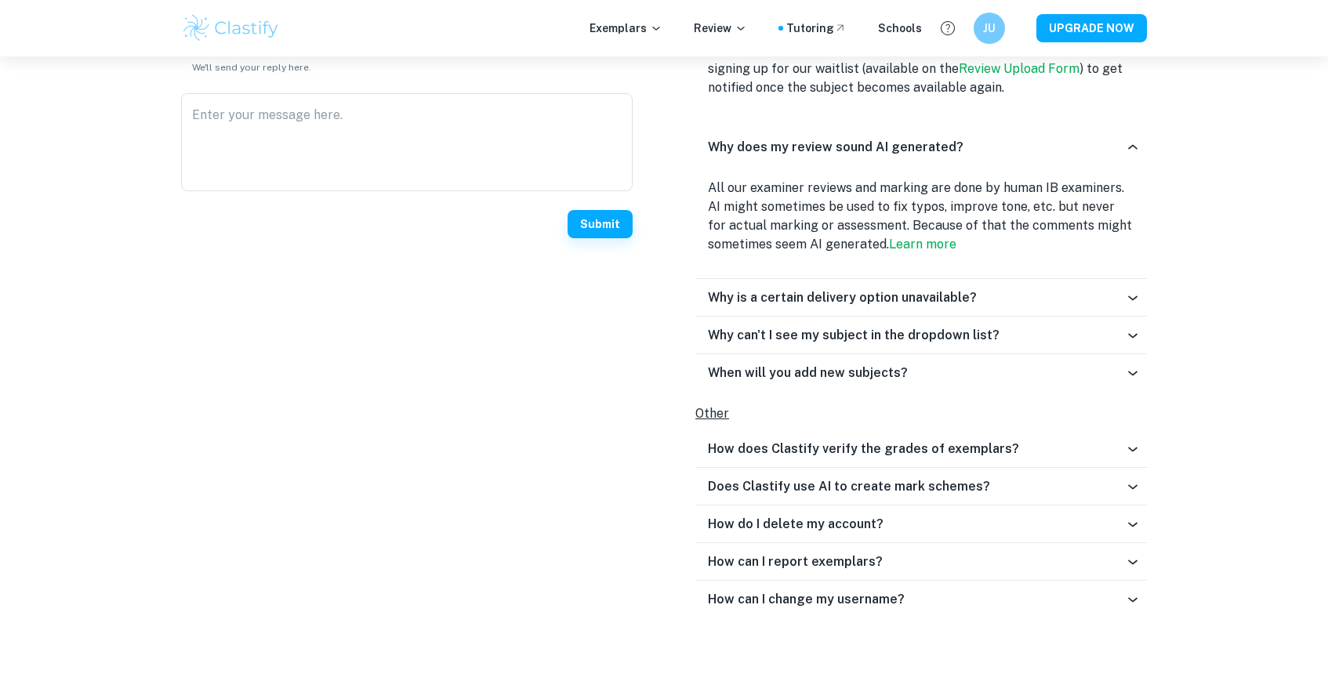
scroll to position [709, 0]
